Goal: Task Accomplishment & Management: Complete application form

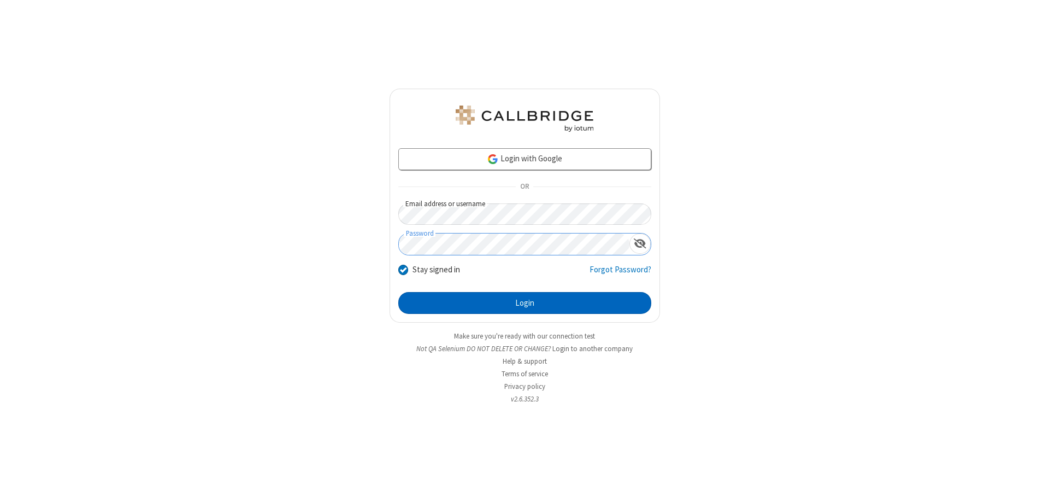
click at [525, 303] on button "Login" at bounding box center [524, 303] width 253 height 22
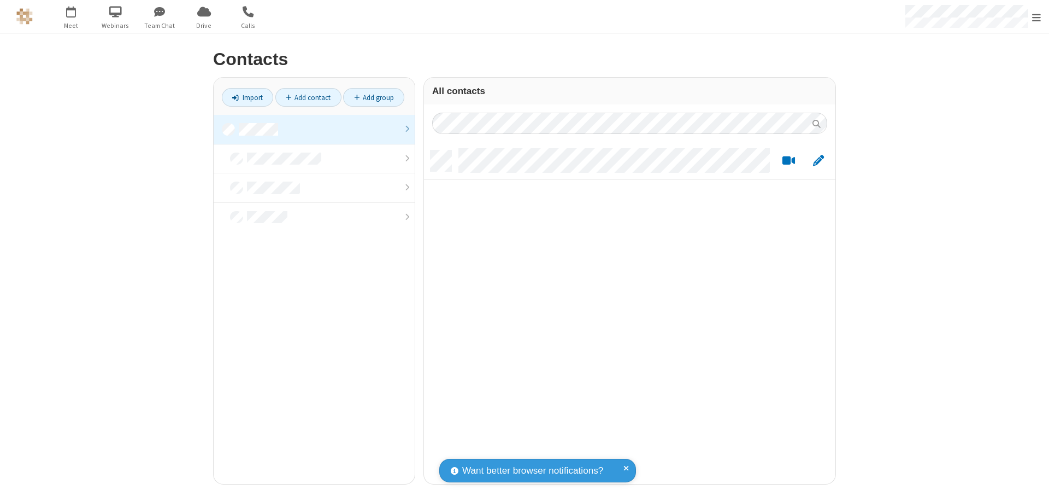
scroll to position [333, 403]
click at [314, 129] on link at bounding box center [314, 130] width 201 height 30
click at [308, 97] on link "Add contact" at bounding box center [308, 97] width 66 height 19
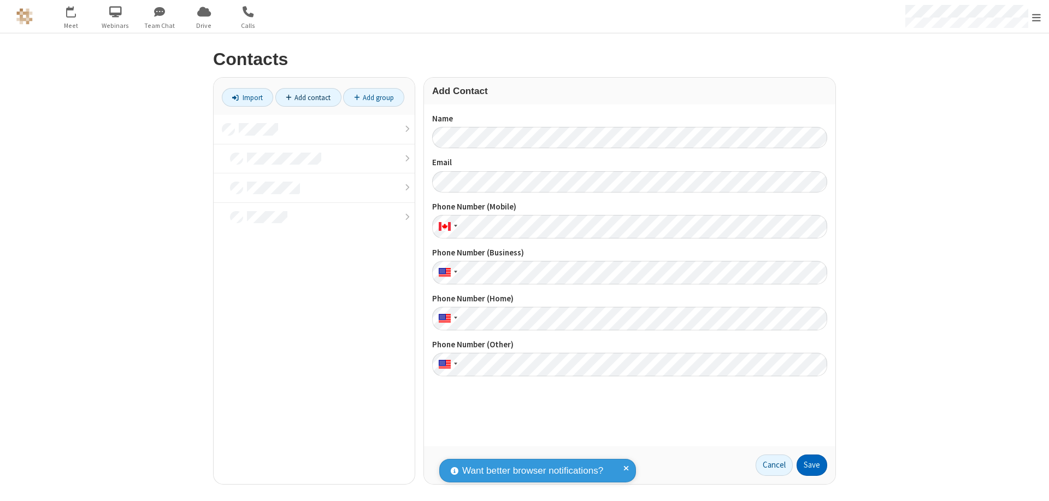
click at [812, 464] on button "Save" at bounding box center [812, 465] width 31 height 22
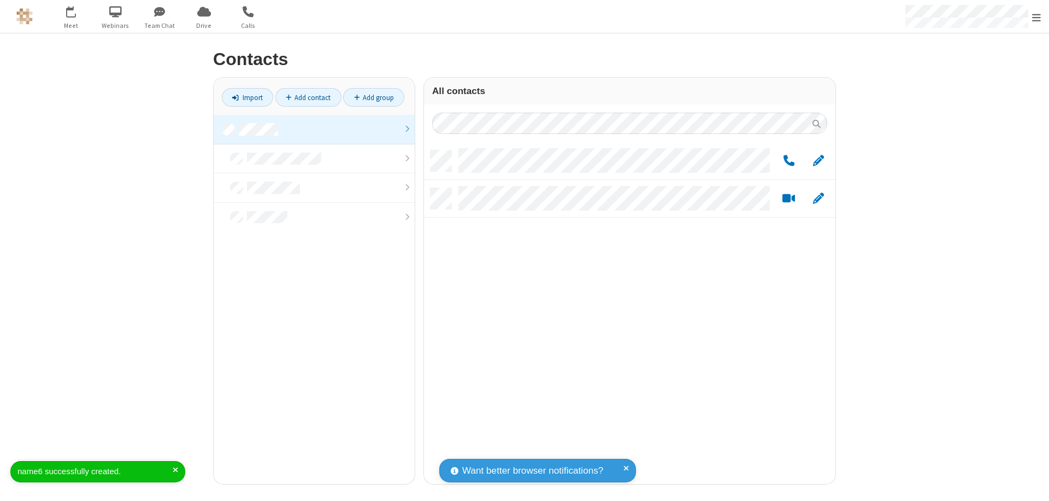
scroll to position [333, 403]
